Goal: Register for event/course

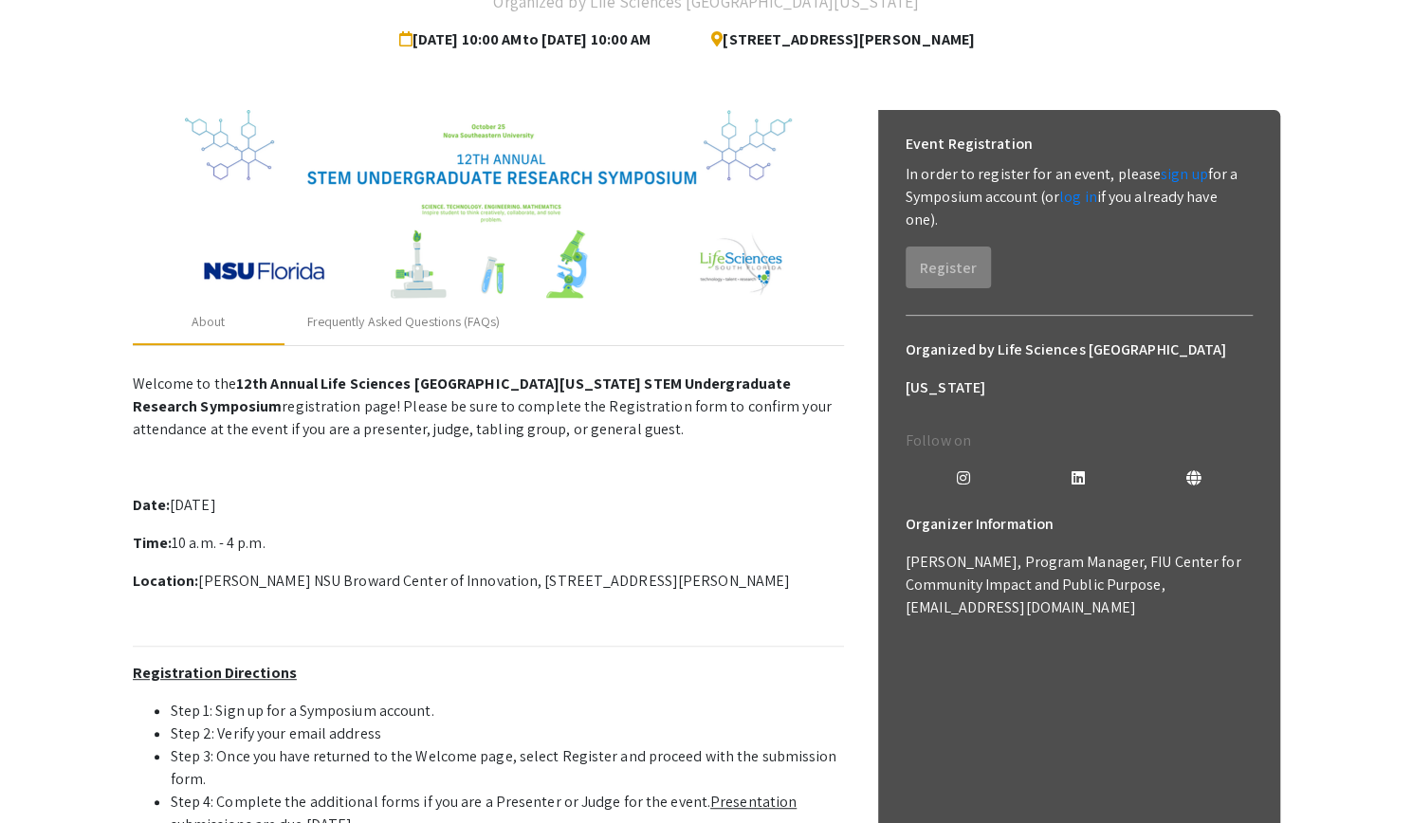
scroll to position [167, 0]
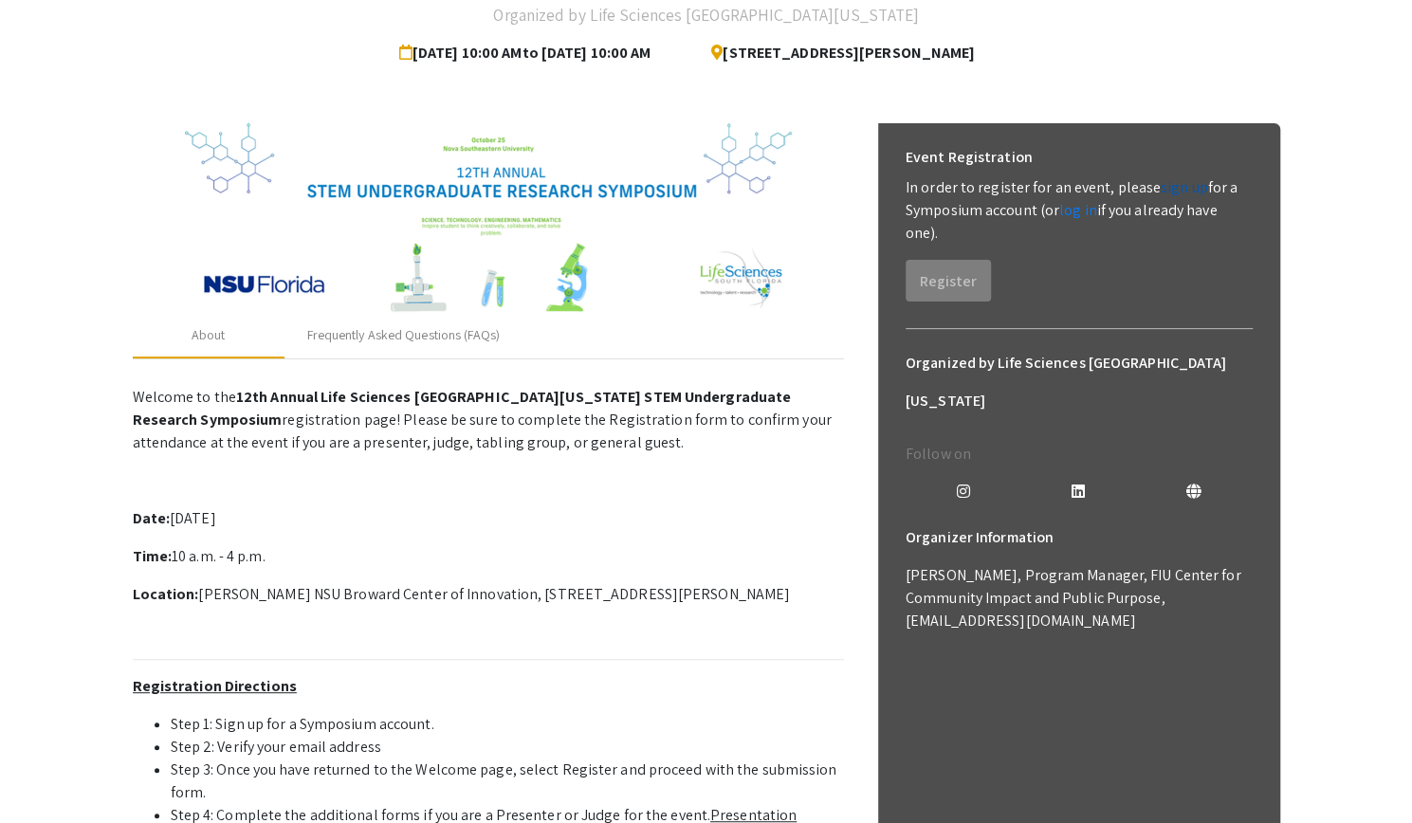
click at [1177, 183] on link "sign up" at bounding box center [1183, 187] width 47 height 20
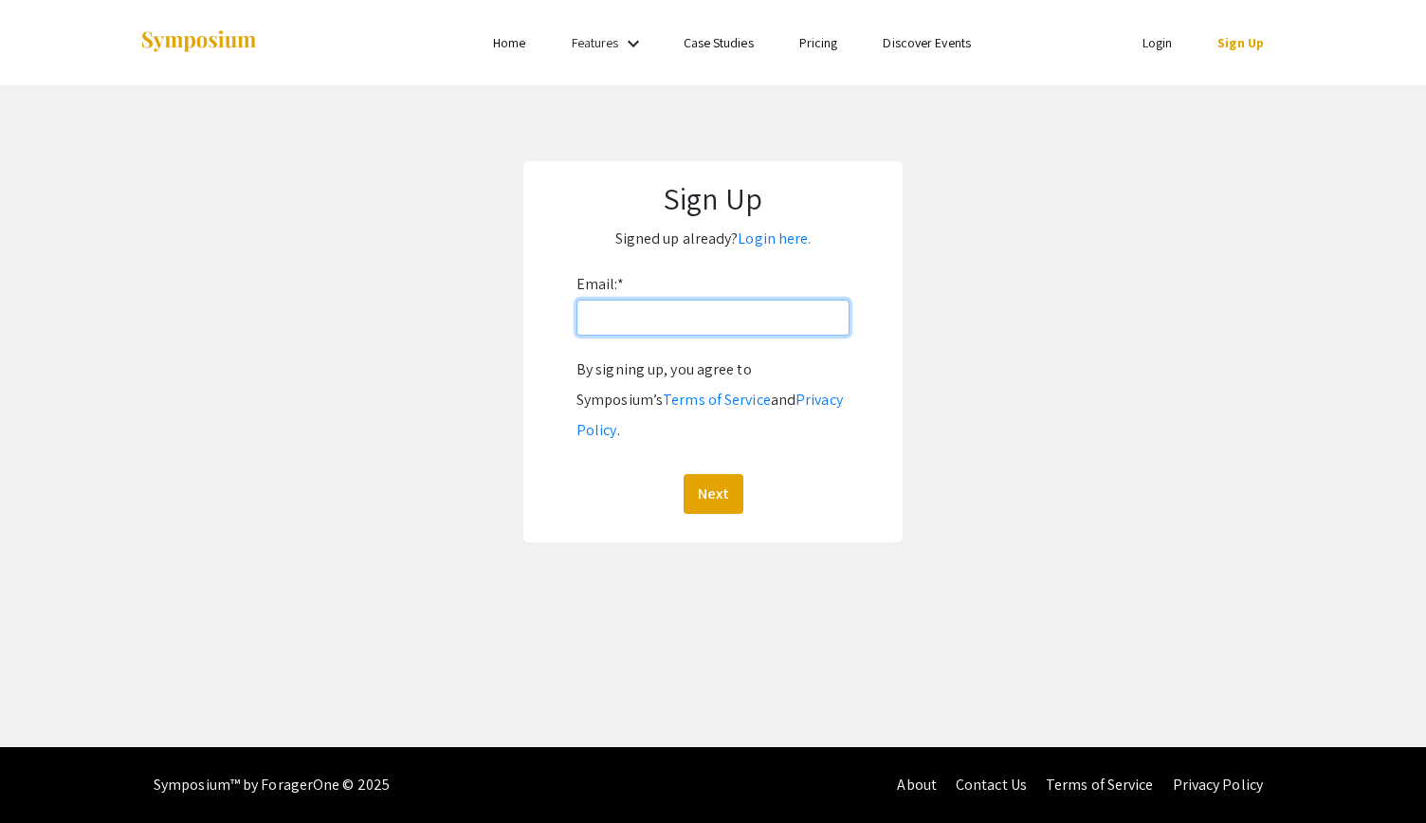
click at [687, 317] on input "Email: *" at bounding box center [712, 318] width 273 height 36
type input "[EMAIL_ADDRESS][DOMAIN_NAME]"
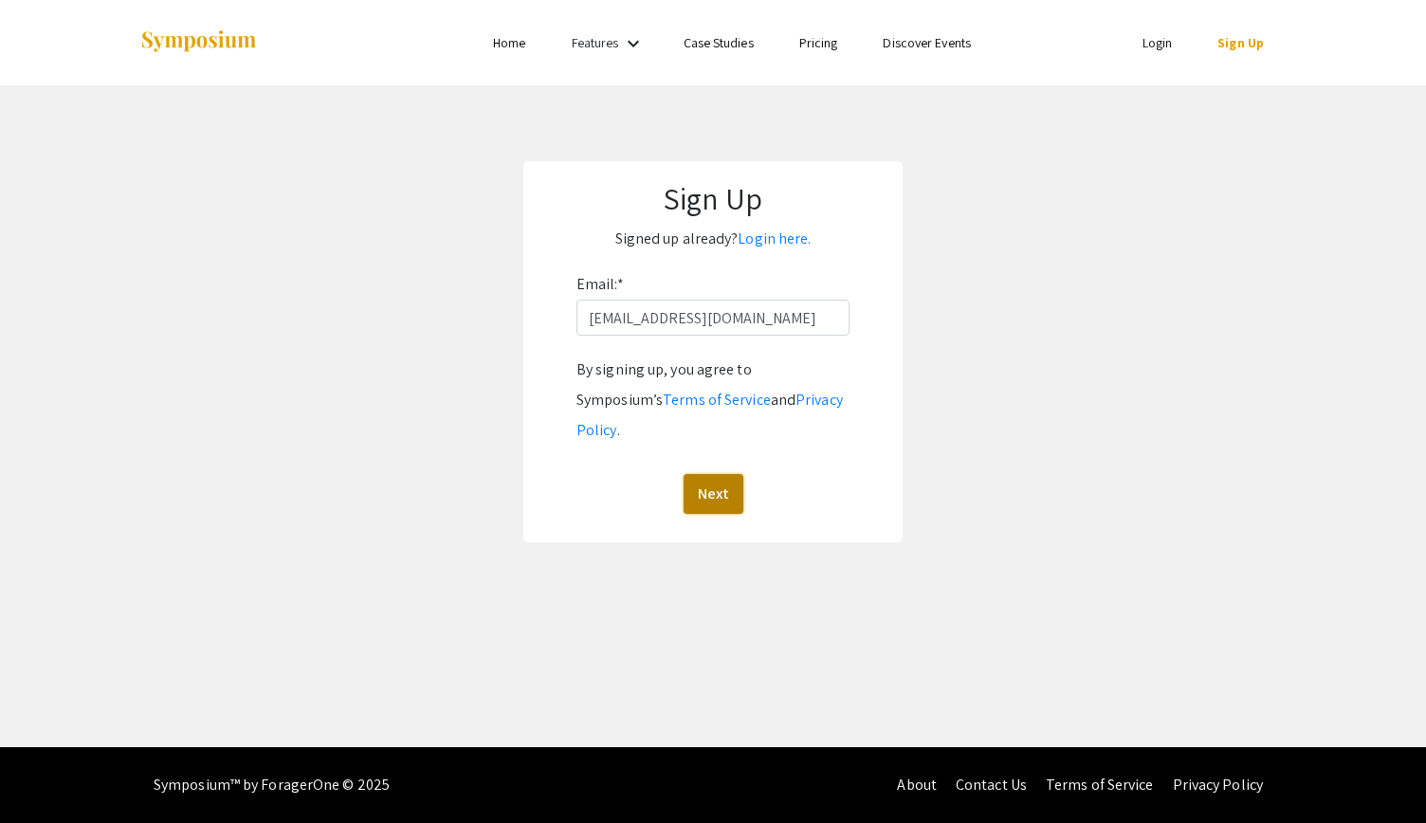
click at [706, 474] on button "Next" at bounding box center [714, 494] width 60 height 40
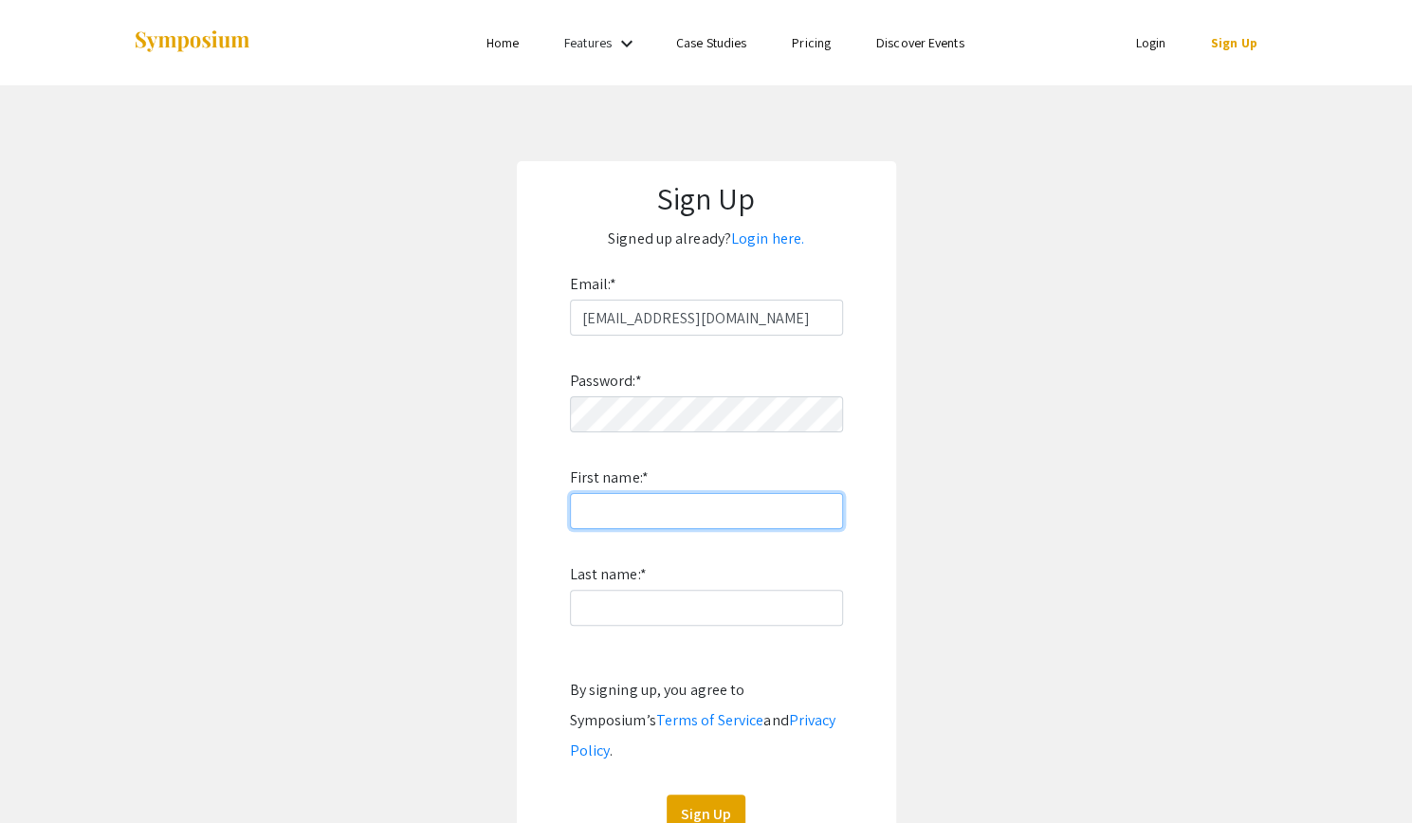
click at [647, 503] on input "First name: *" at bounding box center [706, 511] width 273 height 36
type input "[PERSON_NAME]"
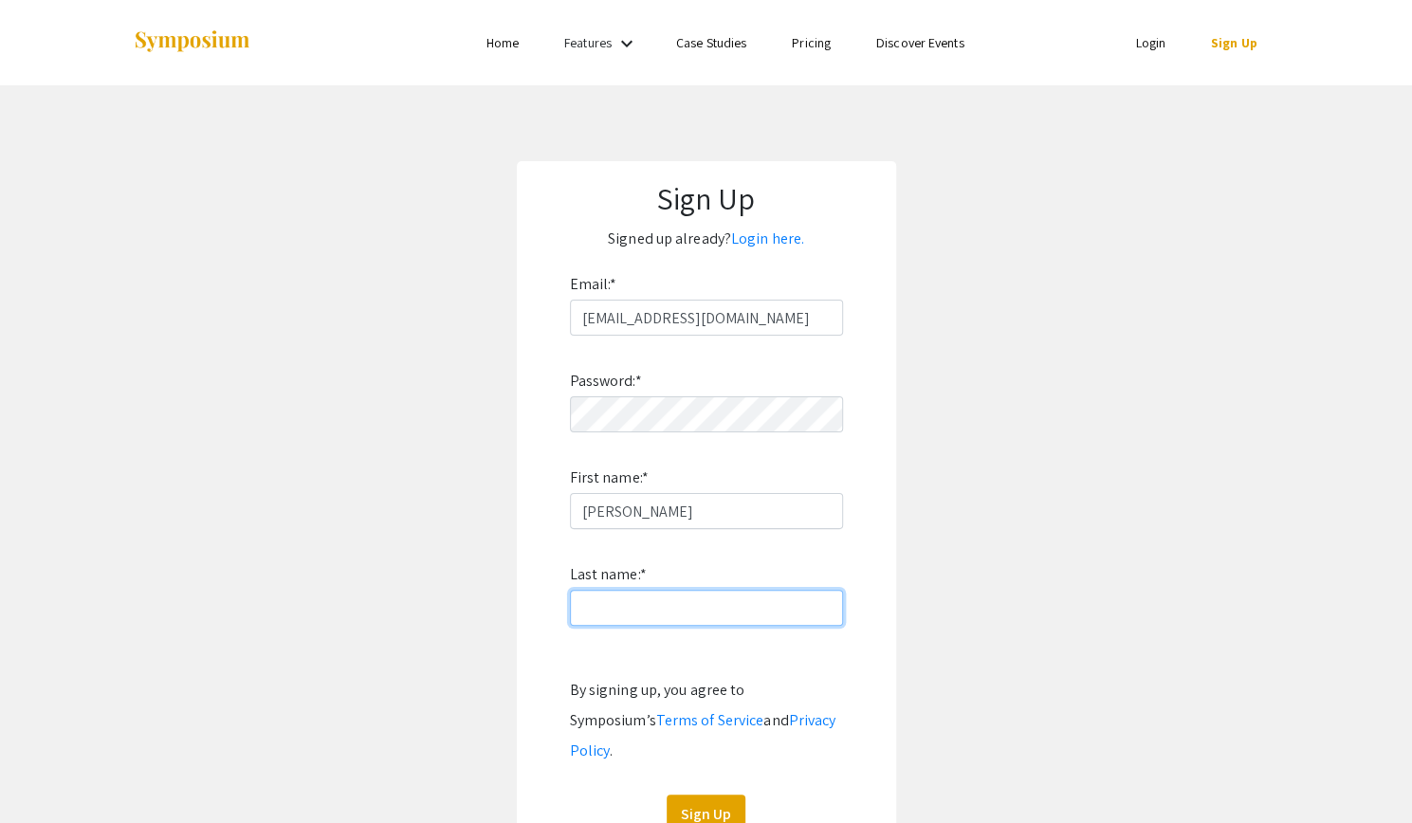
type input "[PERSON_NAME]"
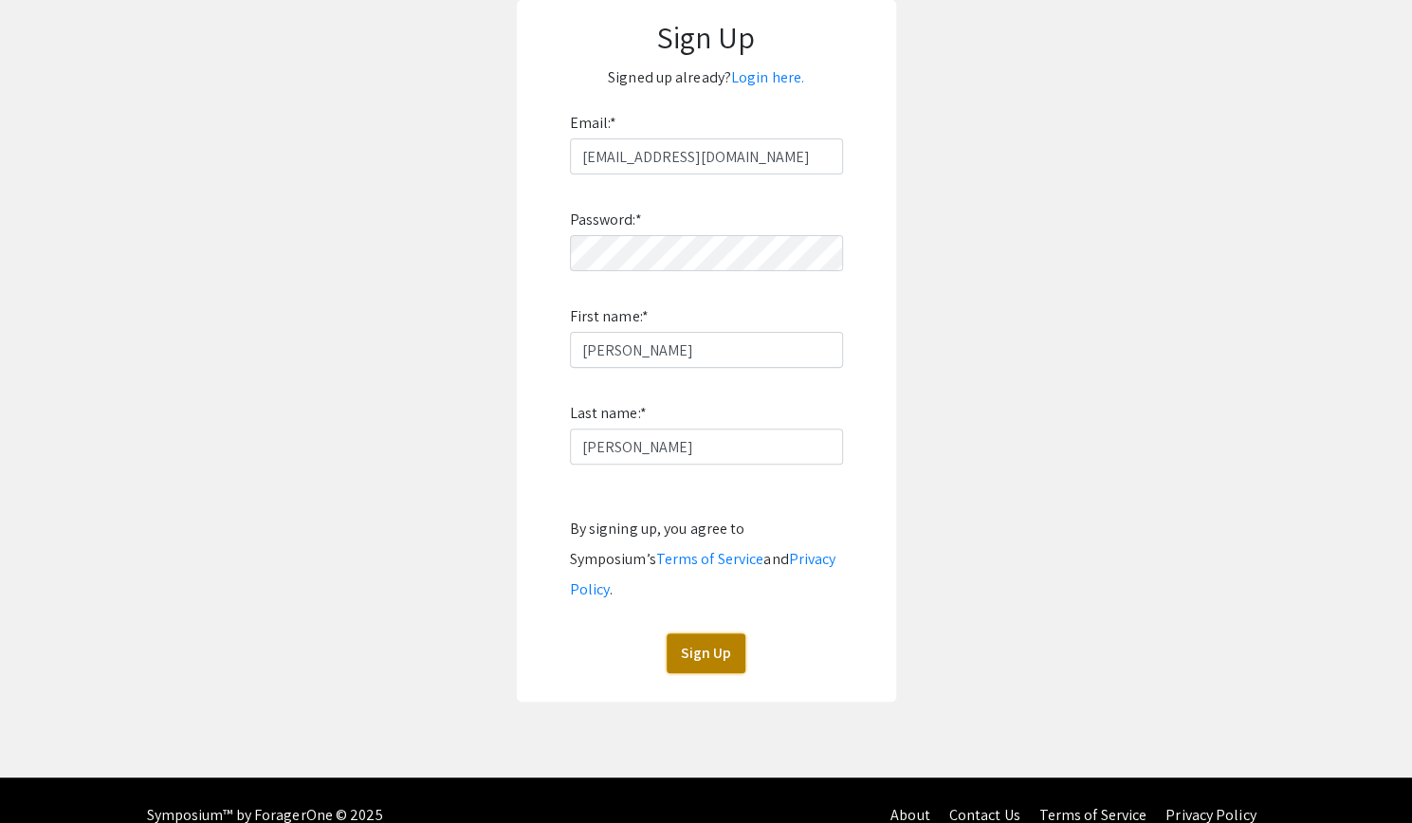
click at [703, 633] on button "Sign Up" at bounding box center [705, 653] width 79 height 40
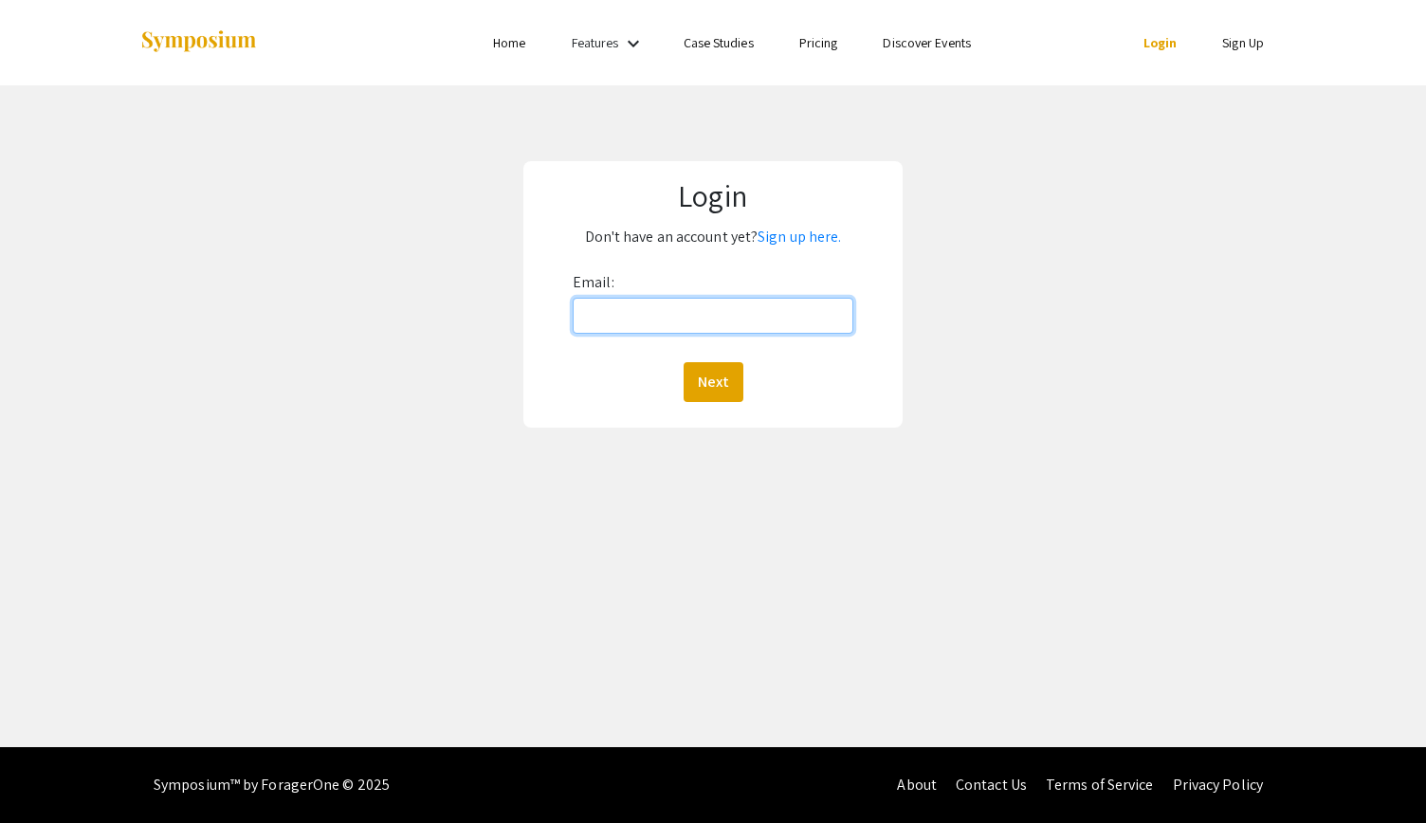
click at [675, 310] on input "Email:" at bounding box center [713, 316] width 281 height 36
type input "zrudd001@fiu.edu"
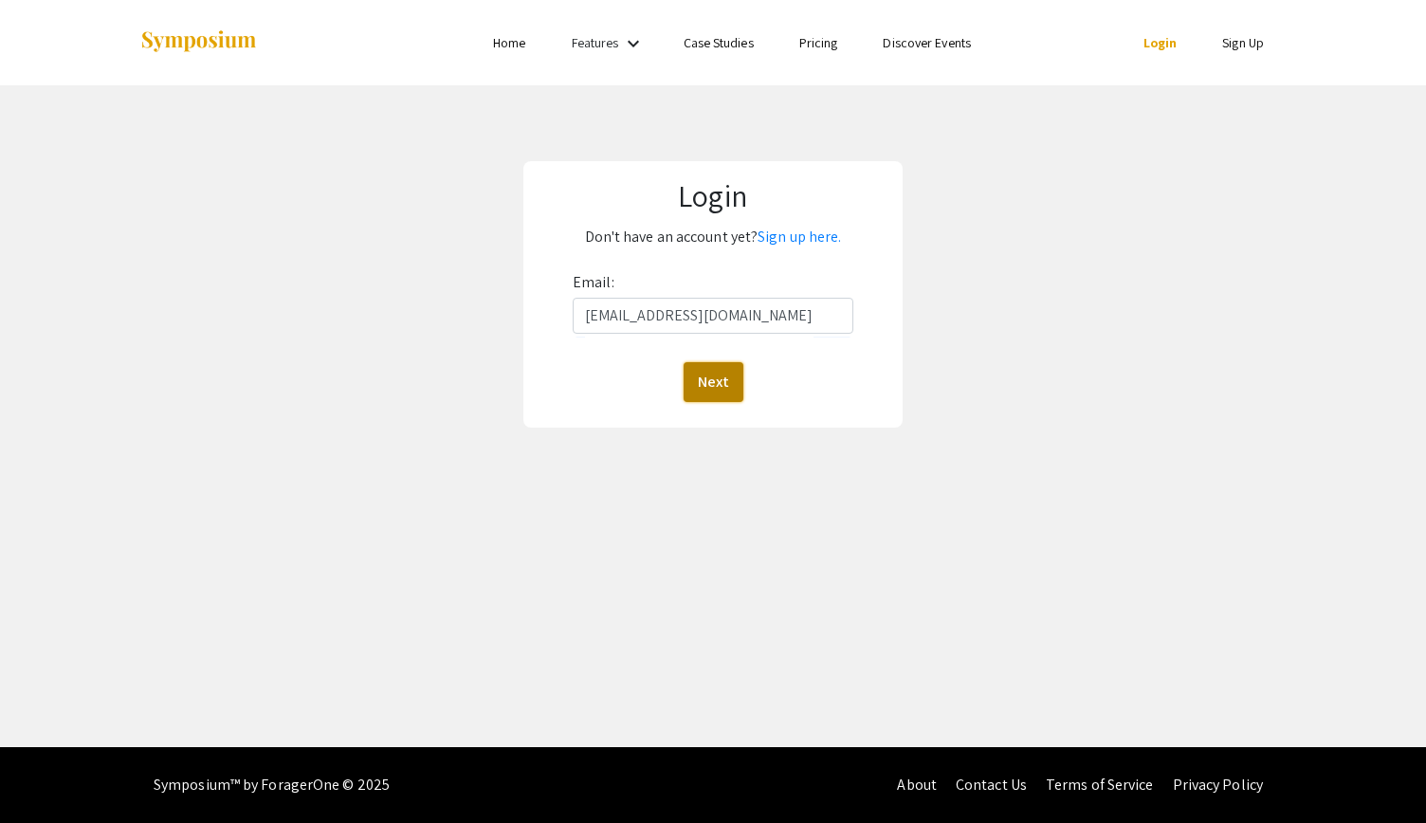
click at [710, 392] on button "Next" at bounding box center [714, 382] width 60 height 40
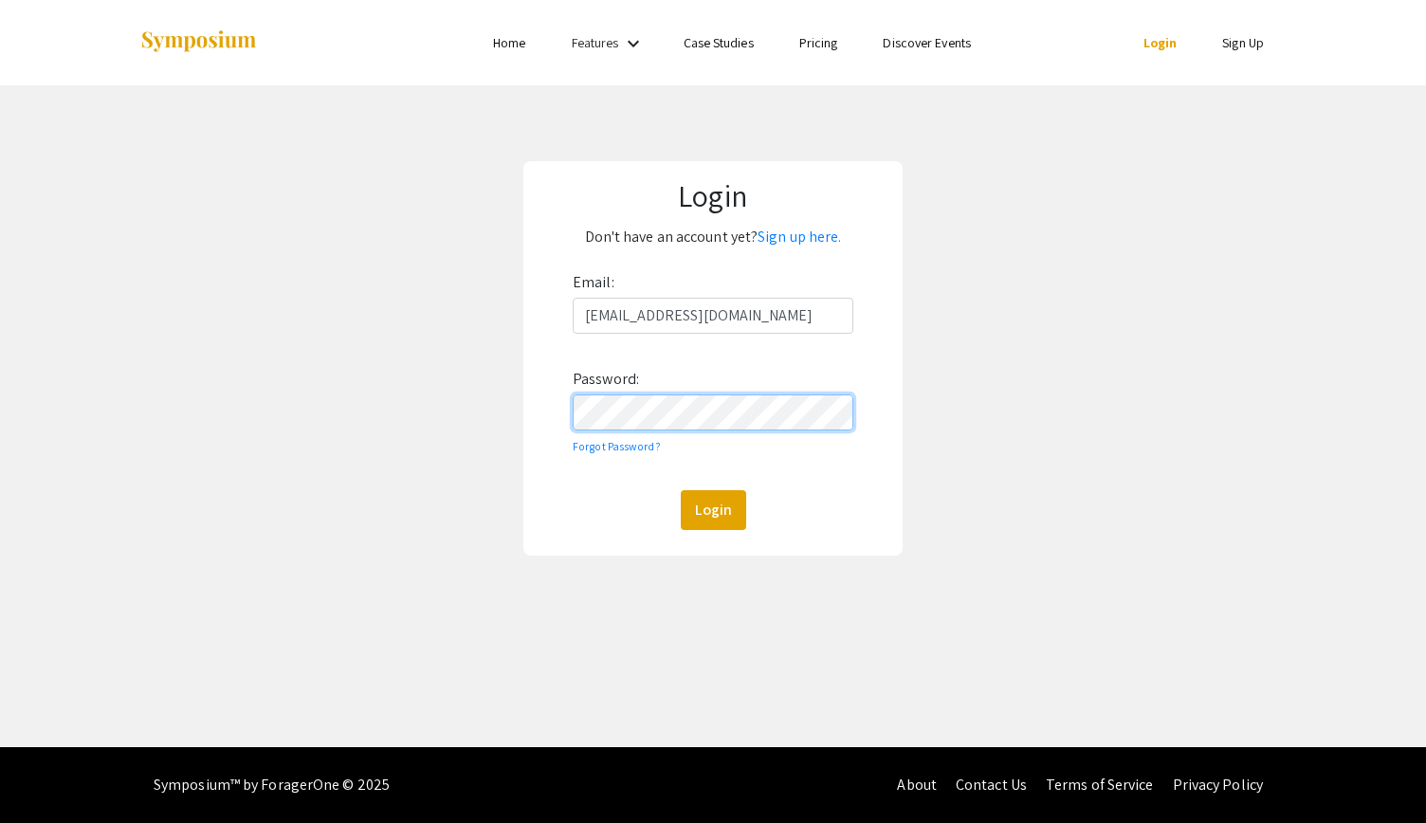
click at [681, 490] on button "Login" at bounding box center [713, 510] width 65 height 40
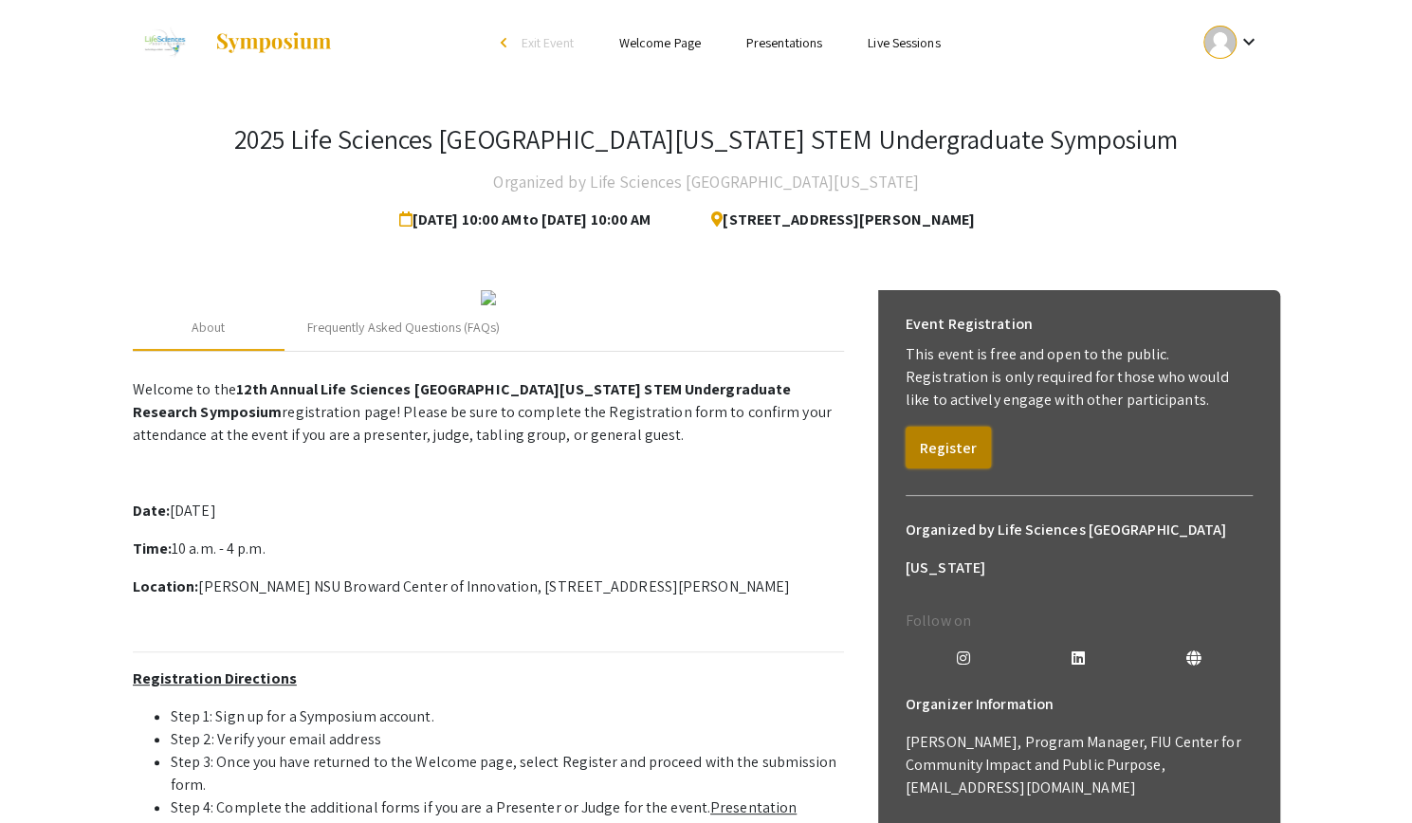
click at [951, 443] on button "Register" at bounding box center [947, 448] width 85 height 42
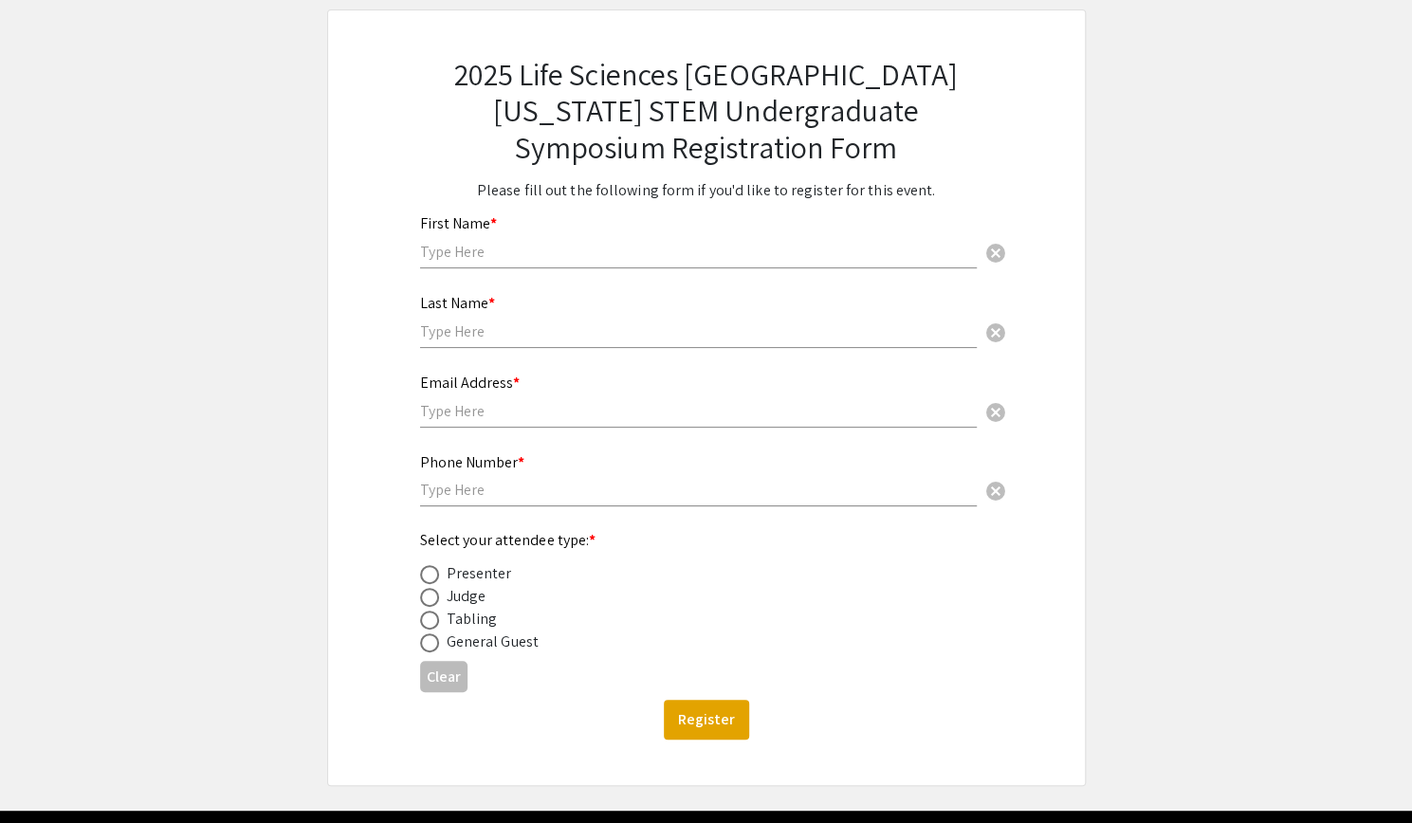
scroll to position [165, 0]
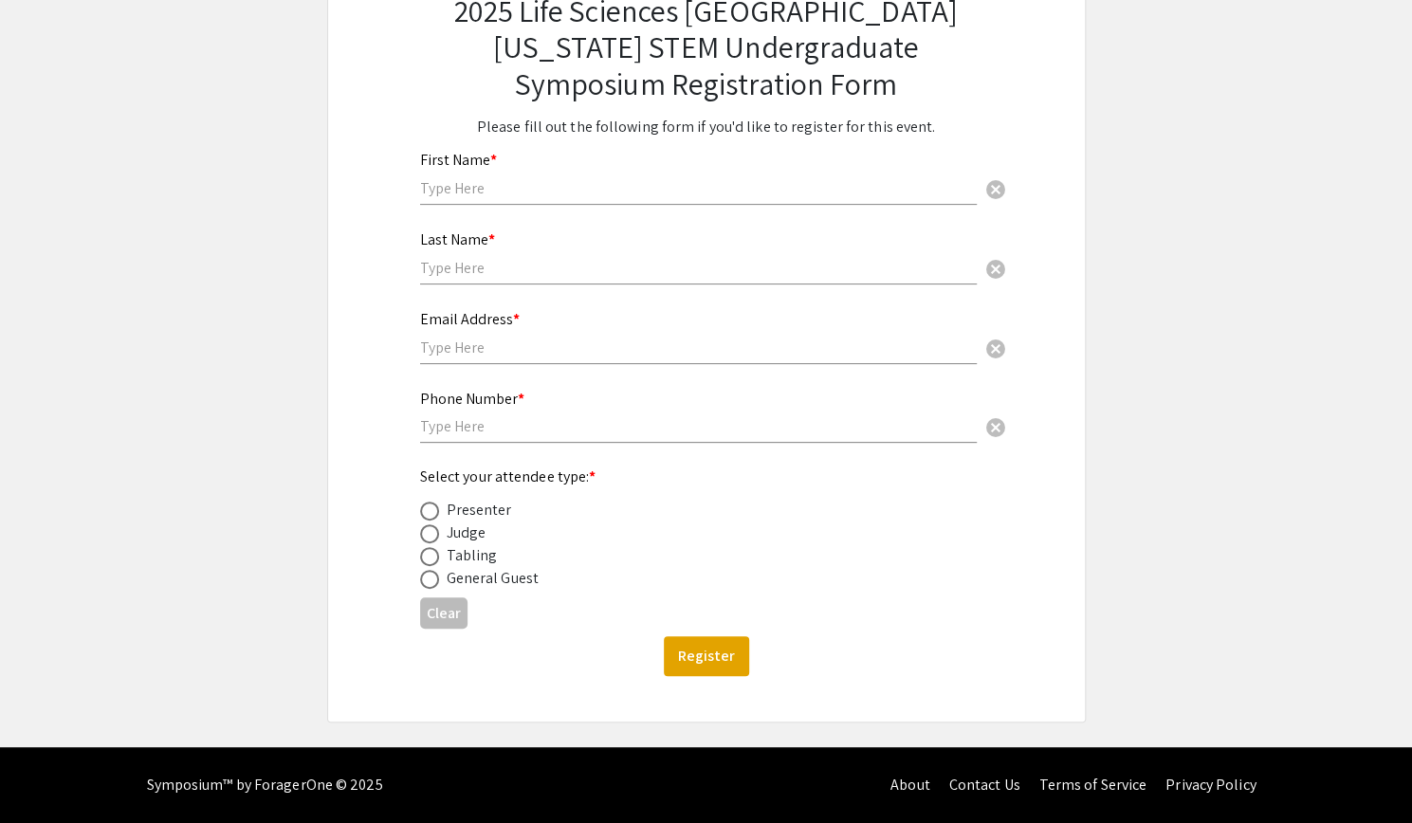
click at [554, 187] on input "text" at bounding box center [698, 188] width 557 height 20
type input "Zoe"
click at [528, 261] on input "text" at bounding box center [698, 268] width 557 height 20
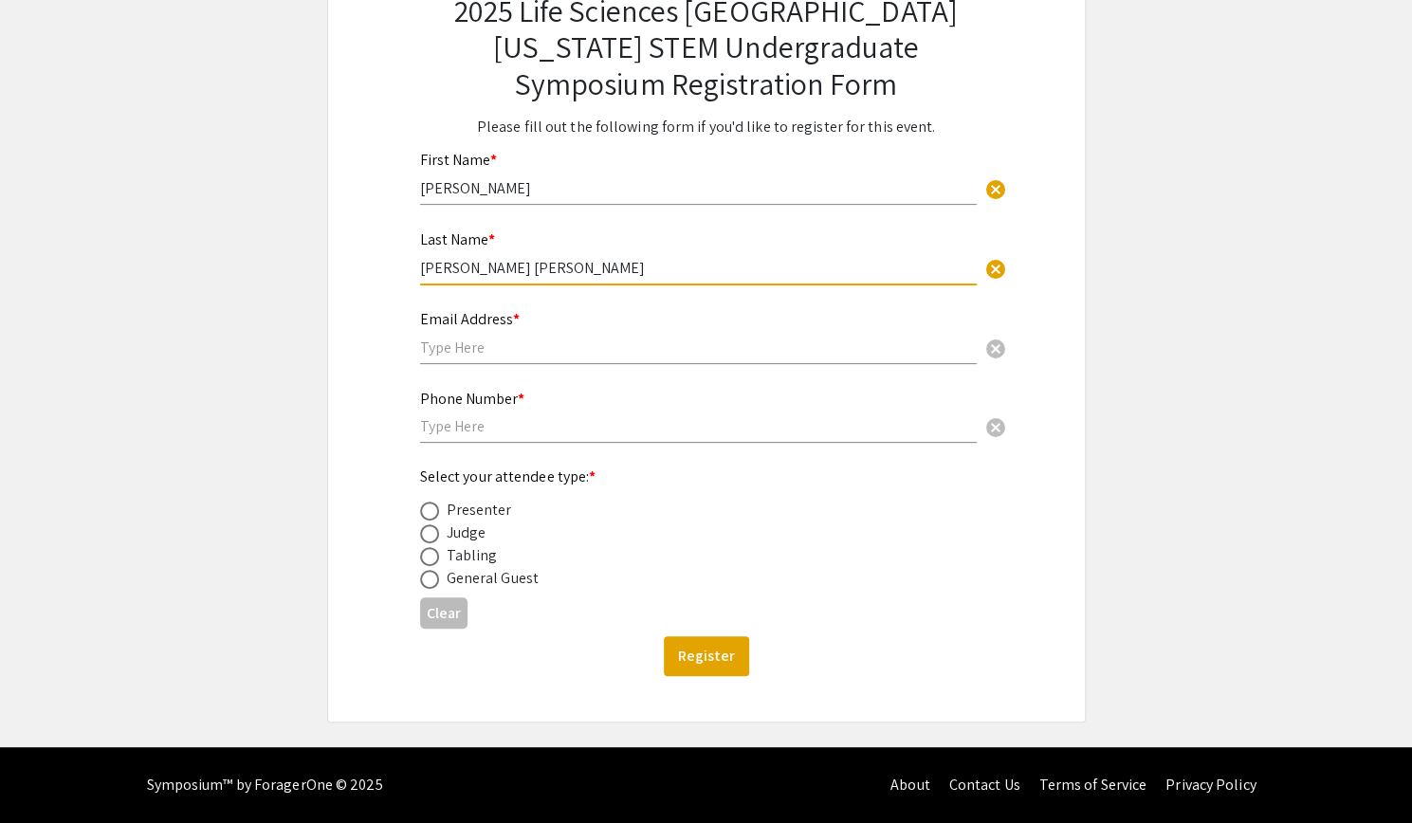
type input "Rudd Loritz"
click at [450, 361] on div "Email Address * cancel" at bounding box center [698, 328] width 557 height 72
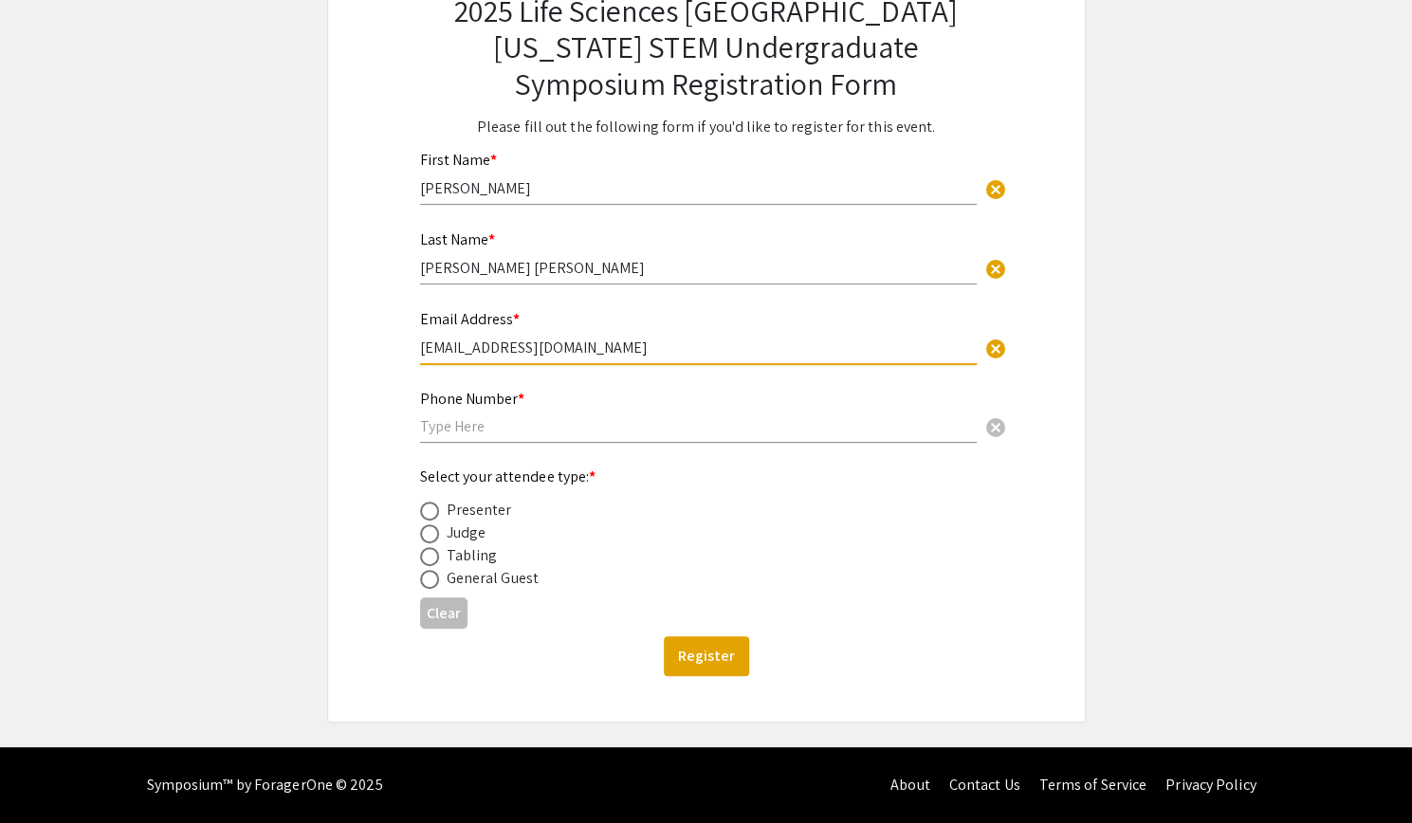
type input "zrudd001@fiu.edu"
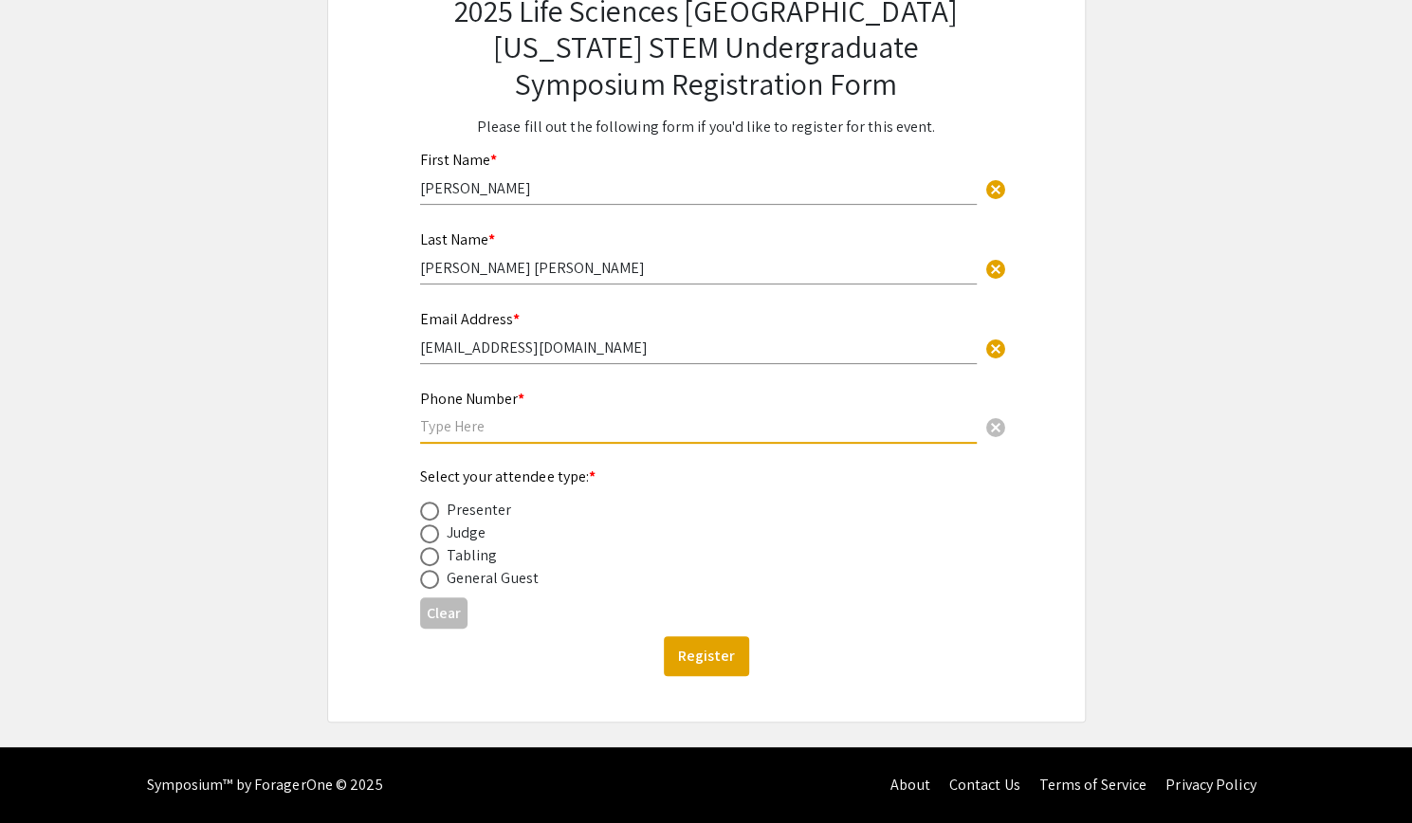
click at [456, 418] on input "text" at bounding box center [698, 426] width 557 height 20
type input "7866305794"
click at [480, 511] on div "Presenter" at bounding box center [479, 510] width 65 height 23
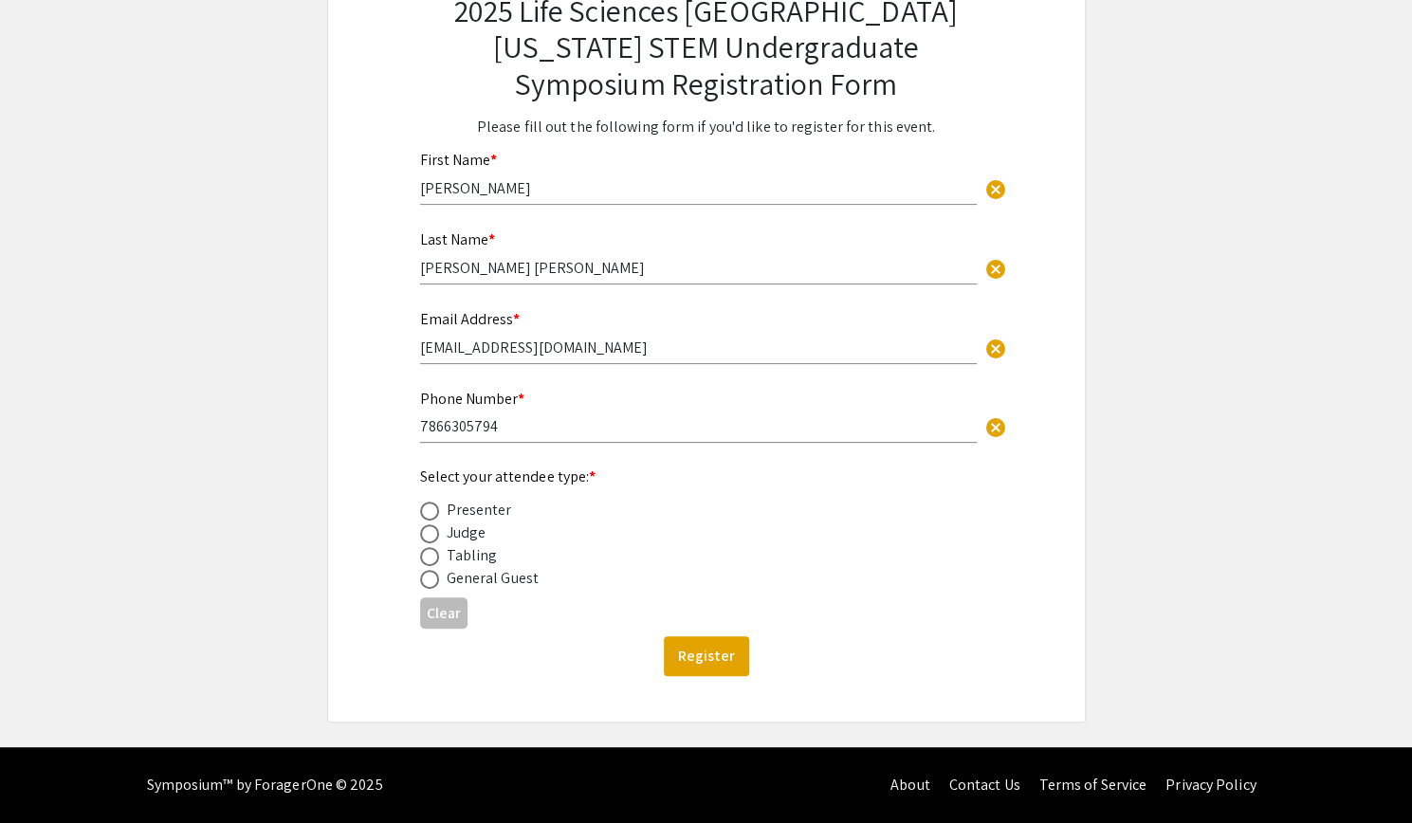
click at [425, 515] on span at bounding box center [429, 511] width 19 height 19
click at [425, 515] on input "radio" at bounding box center [429, 511] width 19 height 19
radio input "true"
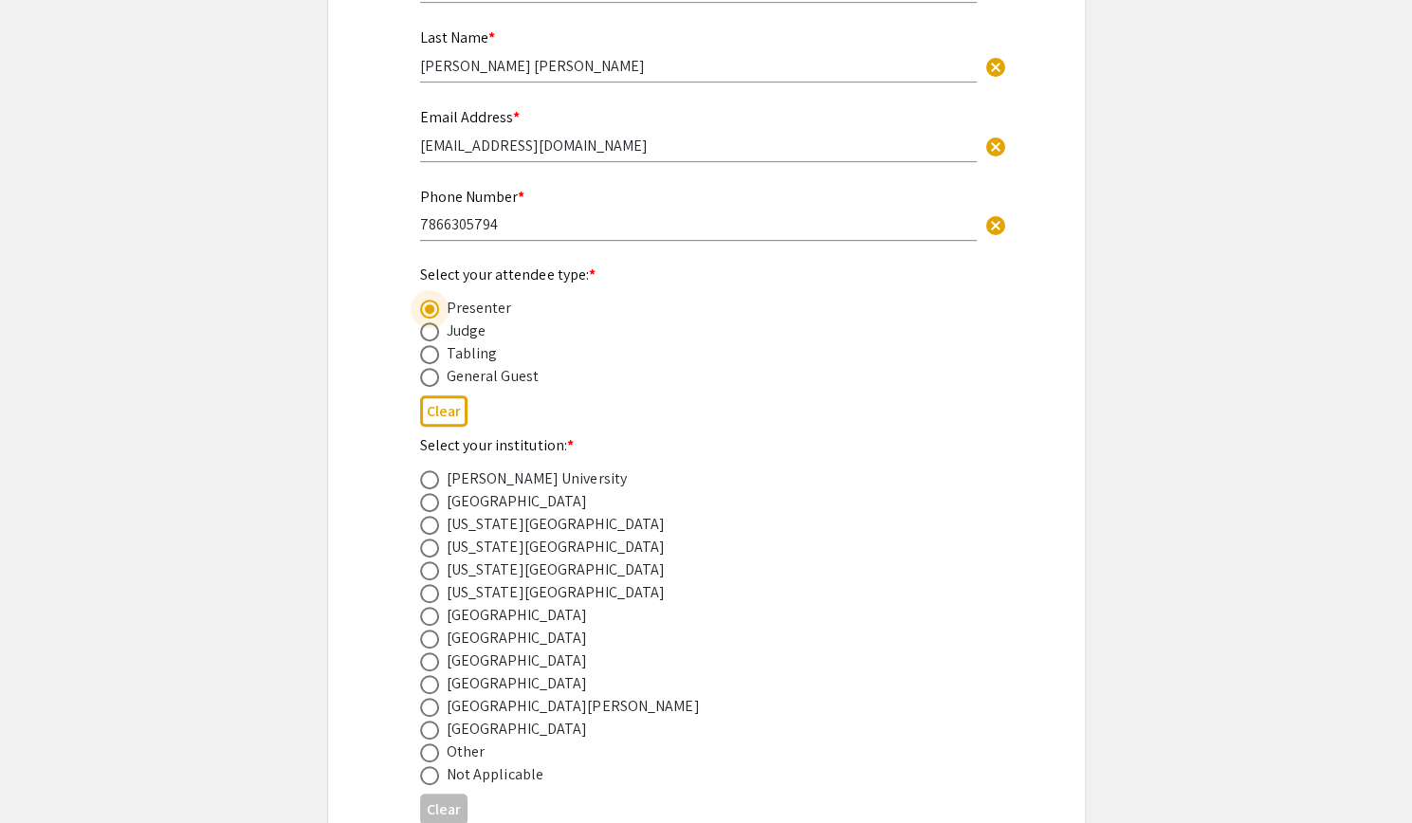
scroll to position [382, 0]
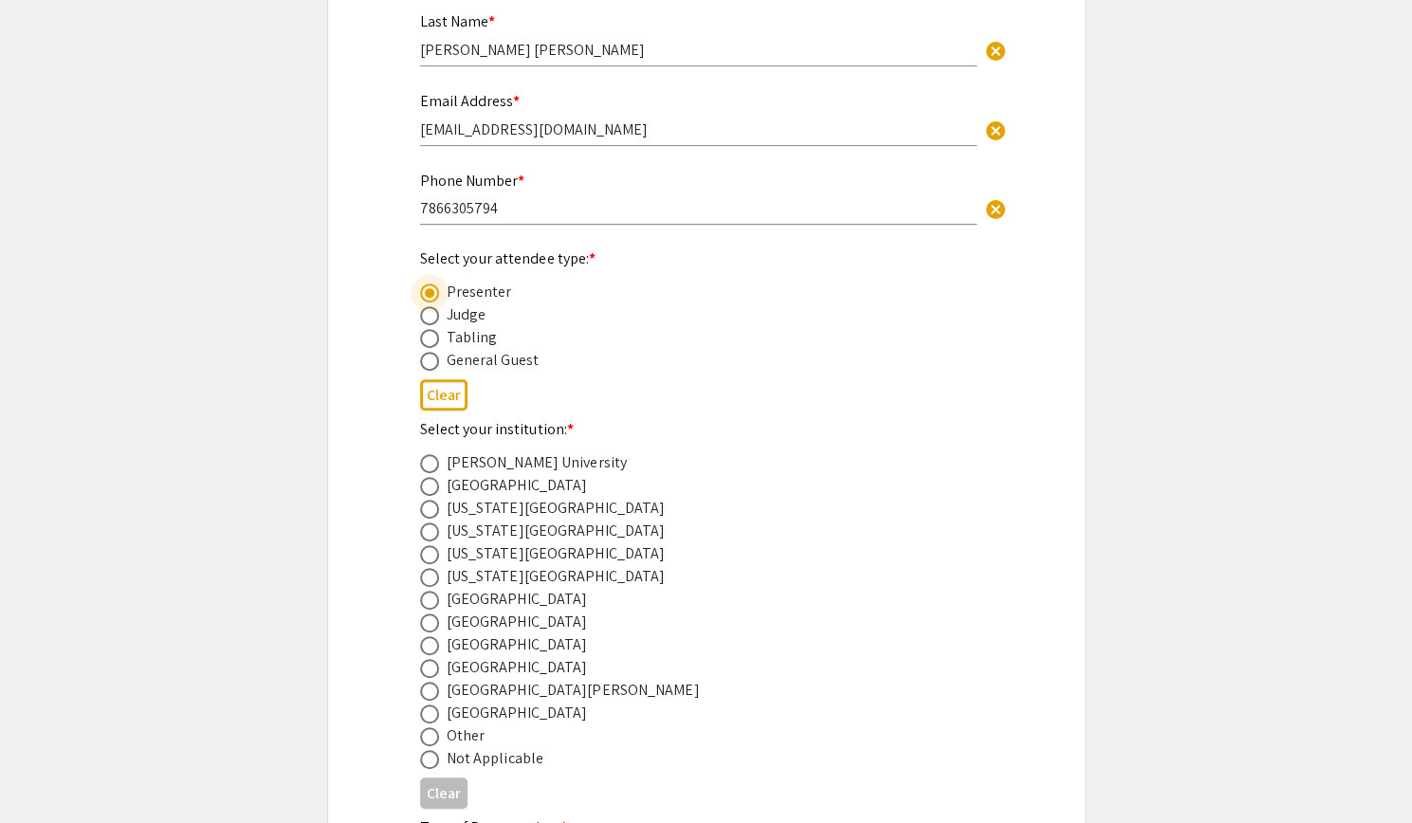
click at [427, 558] on span at bounding box center [429, 554] width 19 height 19
click at [427, 558] on input "radio" at bounding box center [429, 554] width 19 height 19
radio input "true"
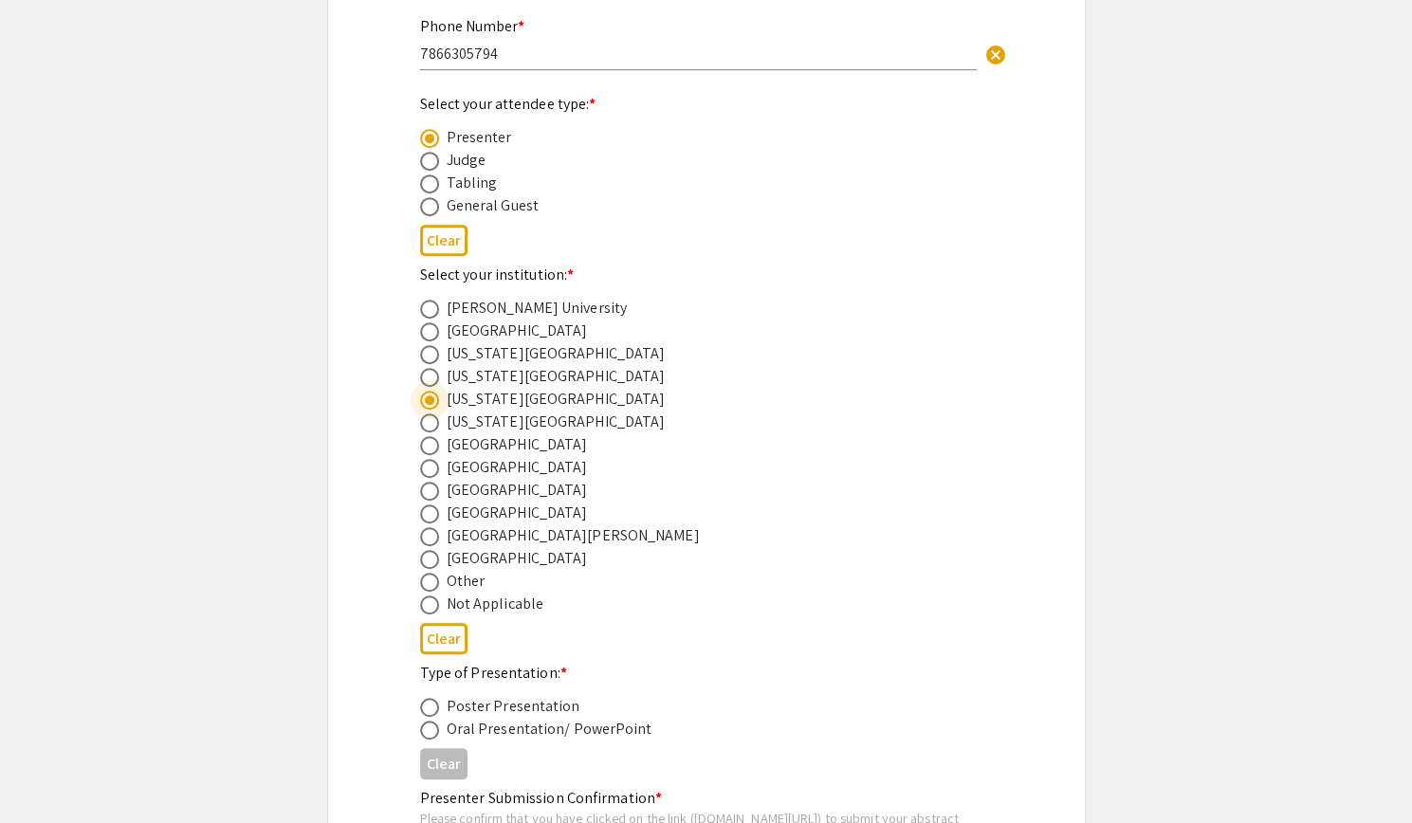
scroll to position [0, 0]
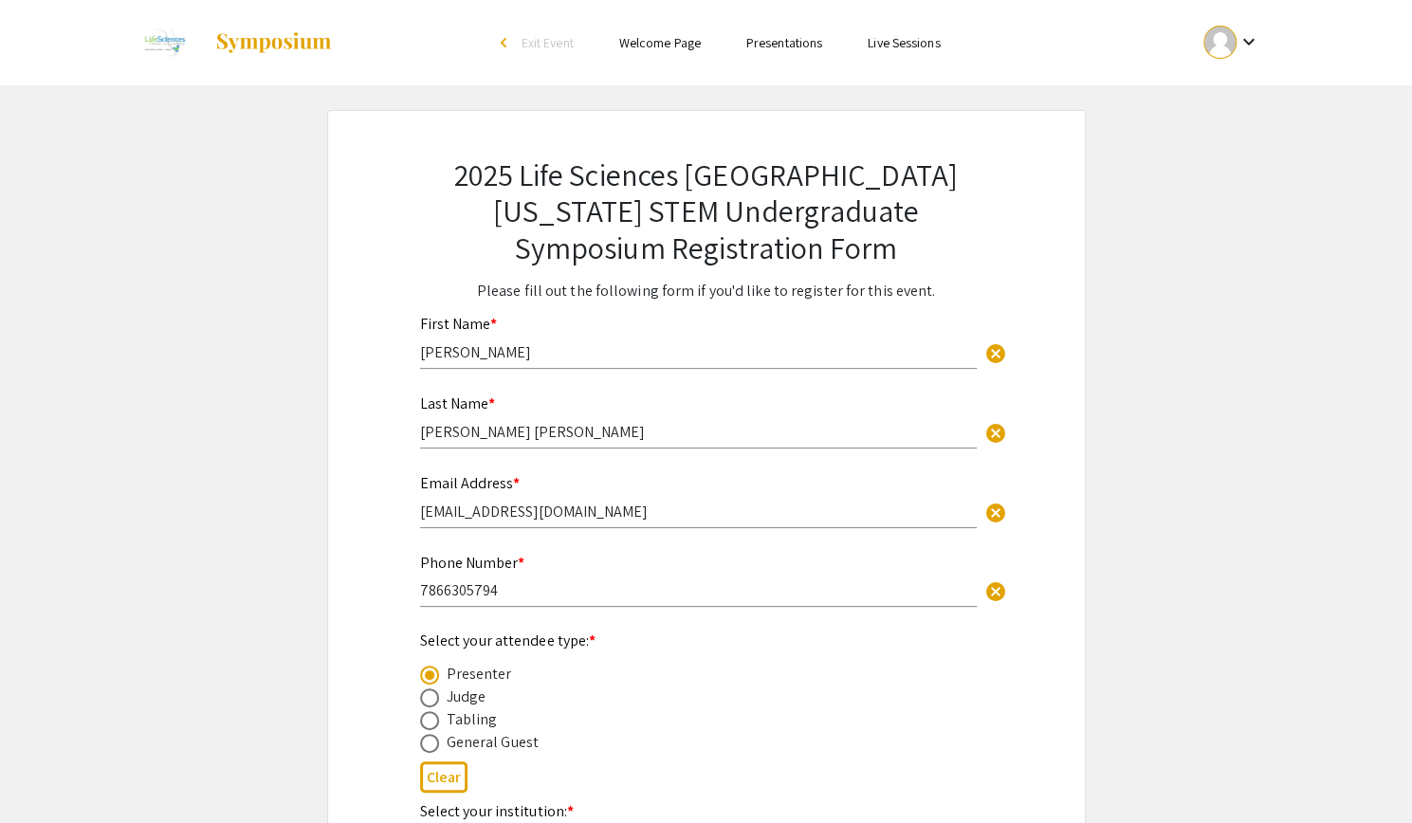
click at [768, 50] on link "Presentations" at bounding box center [784, 42] width 76 height 17
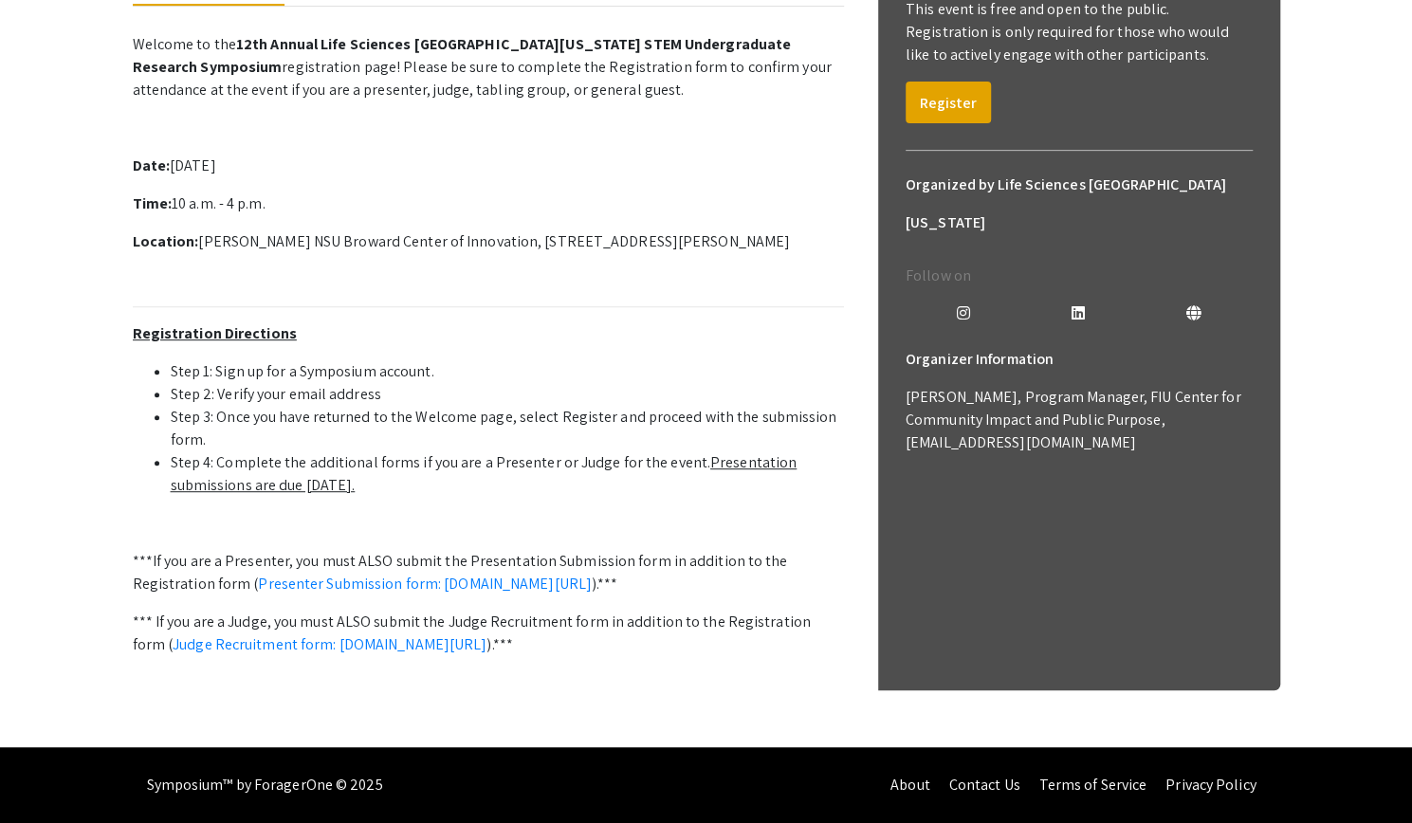
scroll to position [540, 0]
click at [441, 574] on link "Presenter Submission form: [DOMAIN_NAME][URL]" at bounding box center [425, 584] width 334 height 20
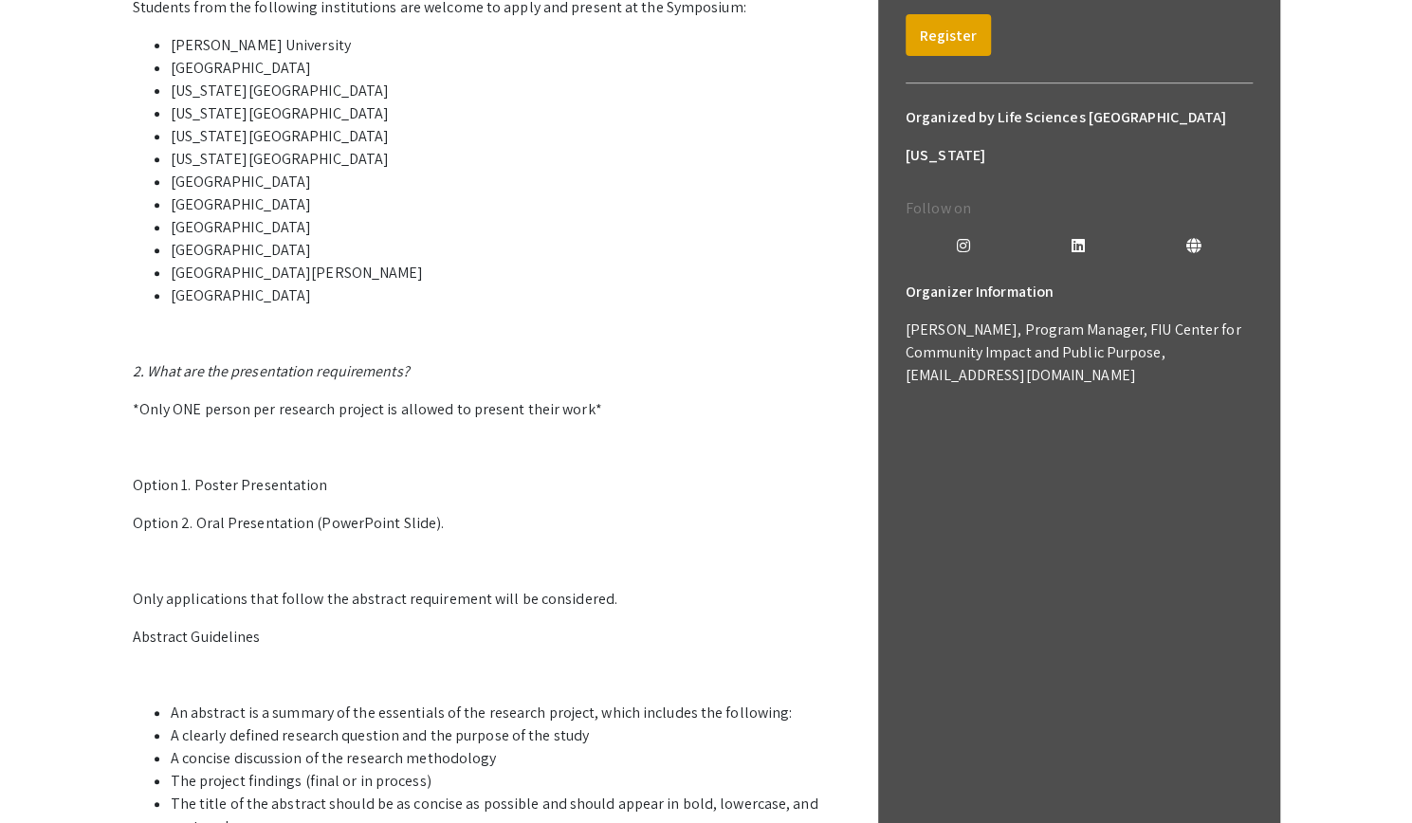
scroll to position [406, 0]
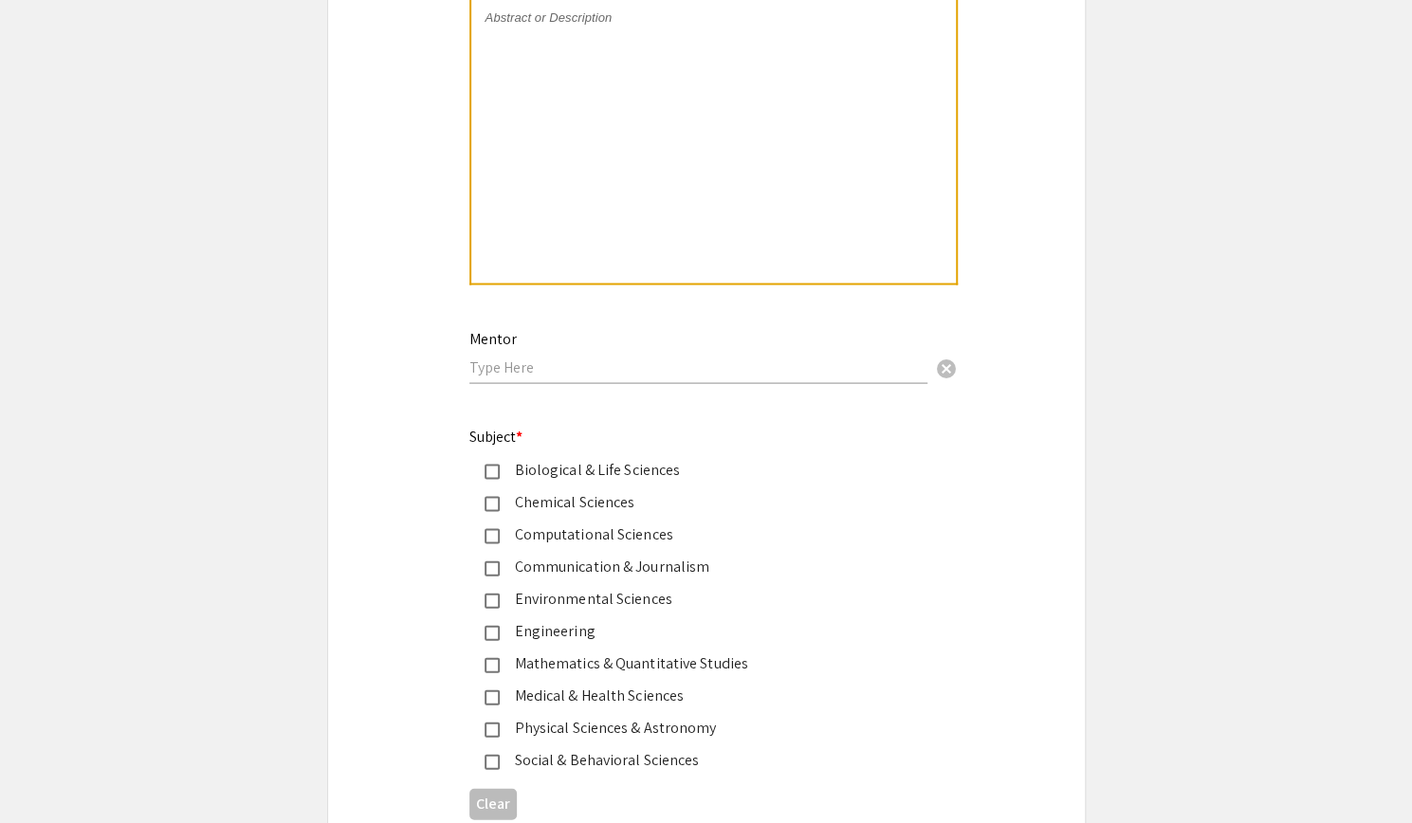
scroll to position [2741, 0]
